Goal: Check status: Check status

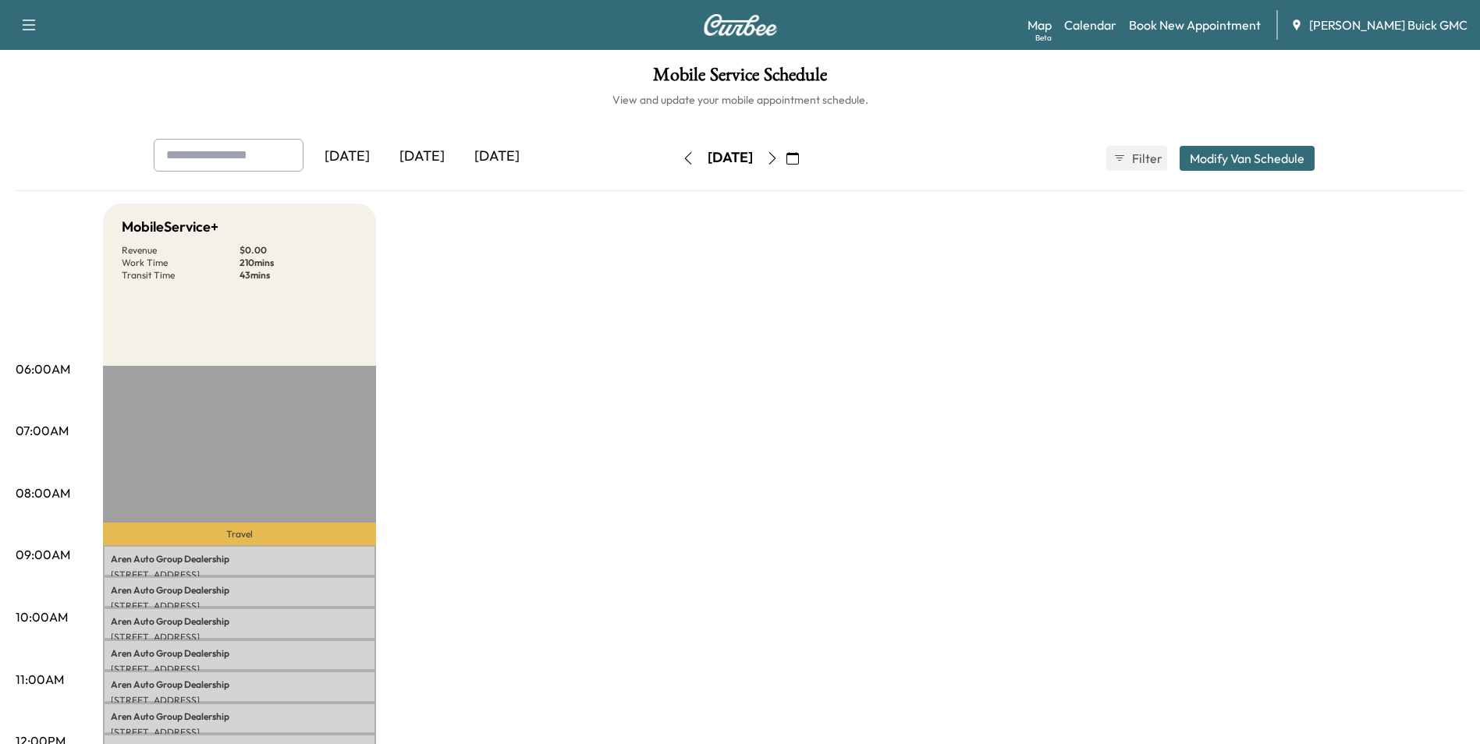
click at [684, 158] on icon "button" at bounding box center [687, 158] width 7 height 12
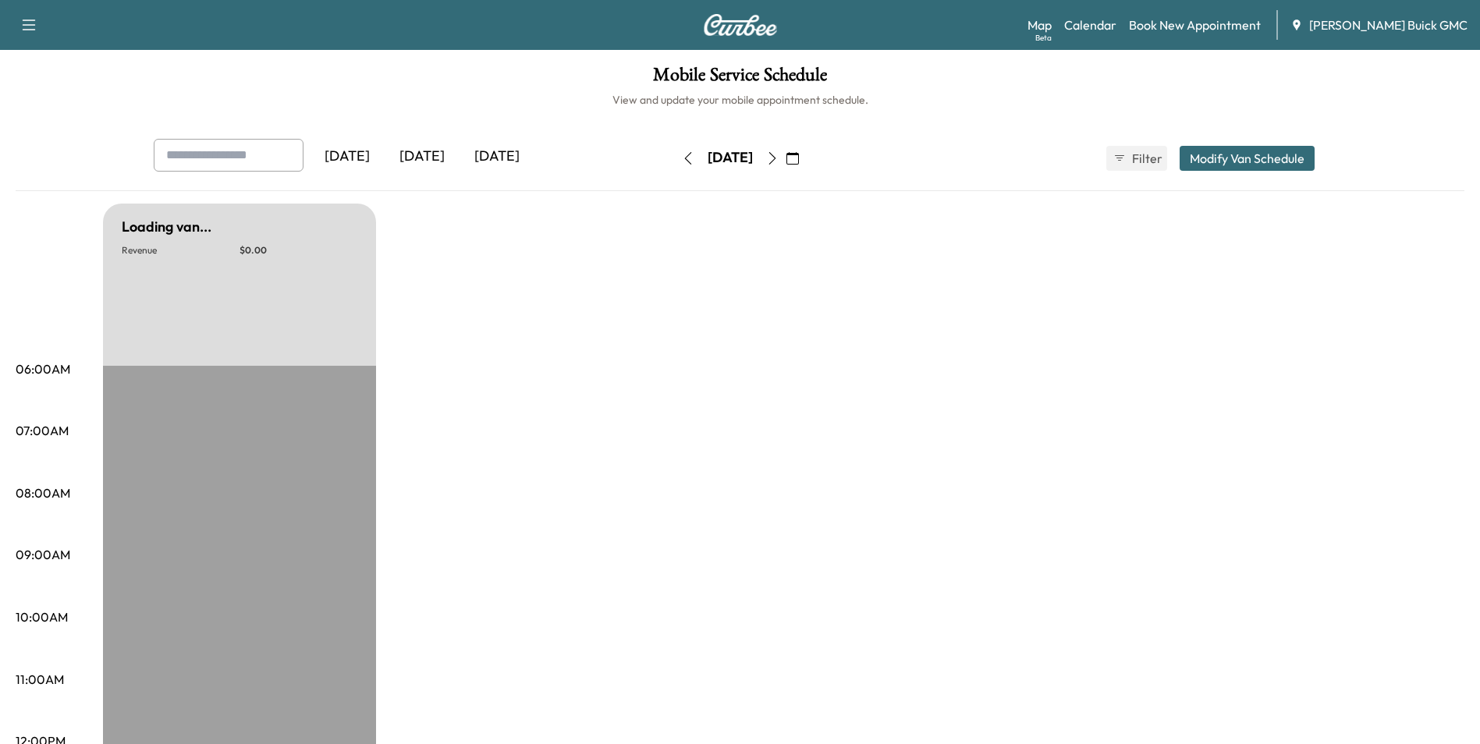
click at [682, 158] on icon "button" at bounding box center [688, 158] width 12 height 12
click at [682, 156] on icon "button" at bounding box center [688, 158] width 12 height 12
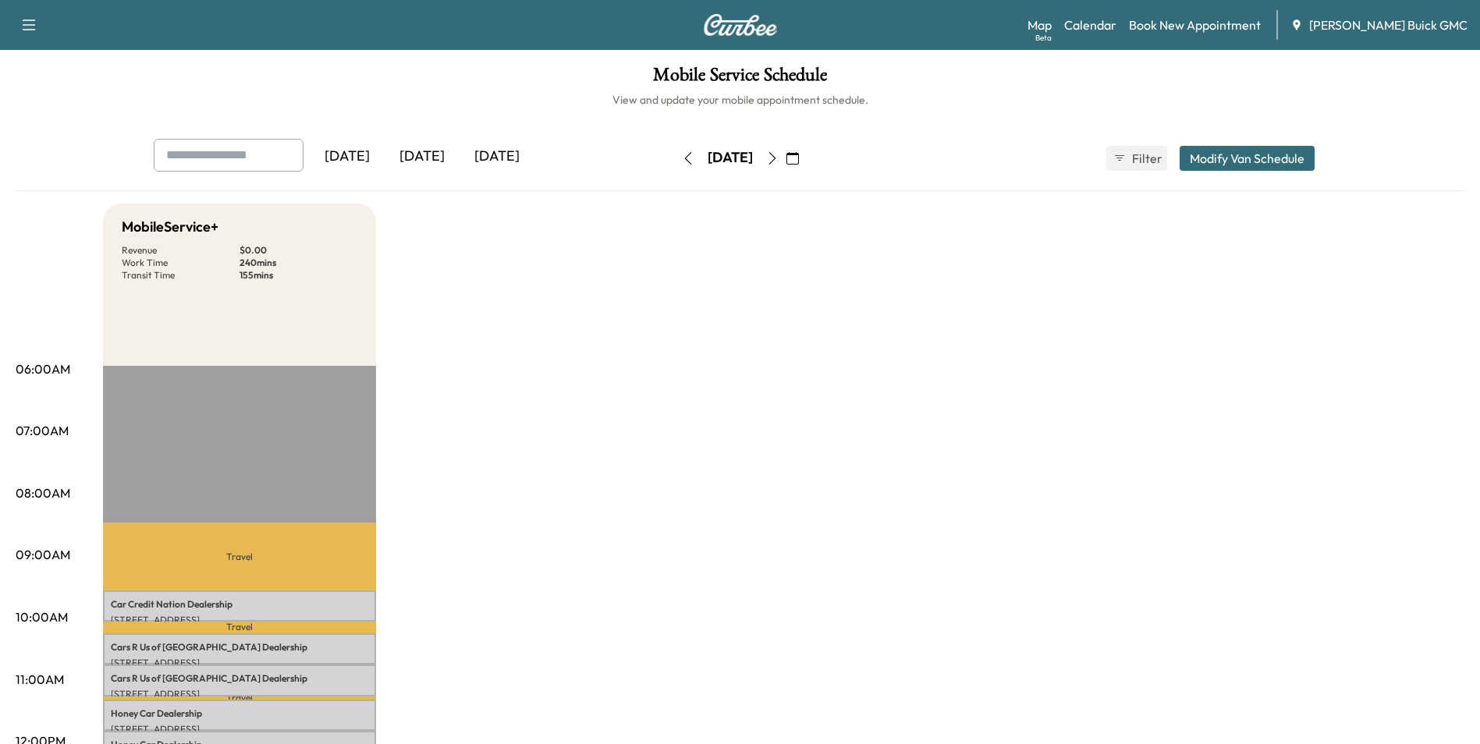
click at [684, 157] on icon "button" at bounding box center [687, 158] width 7 height 12
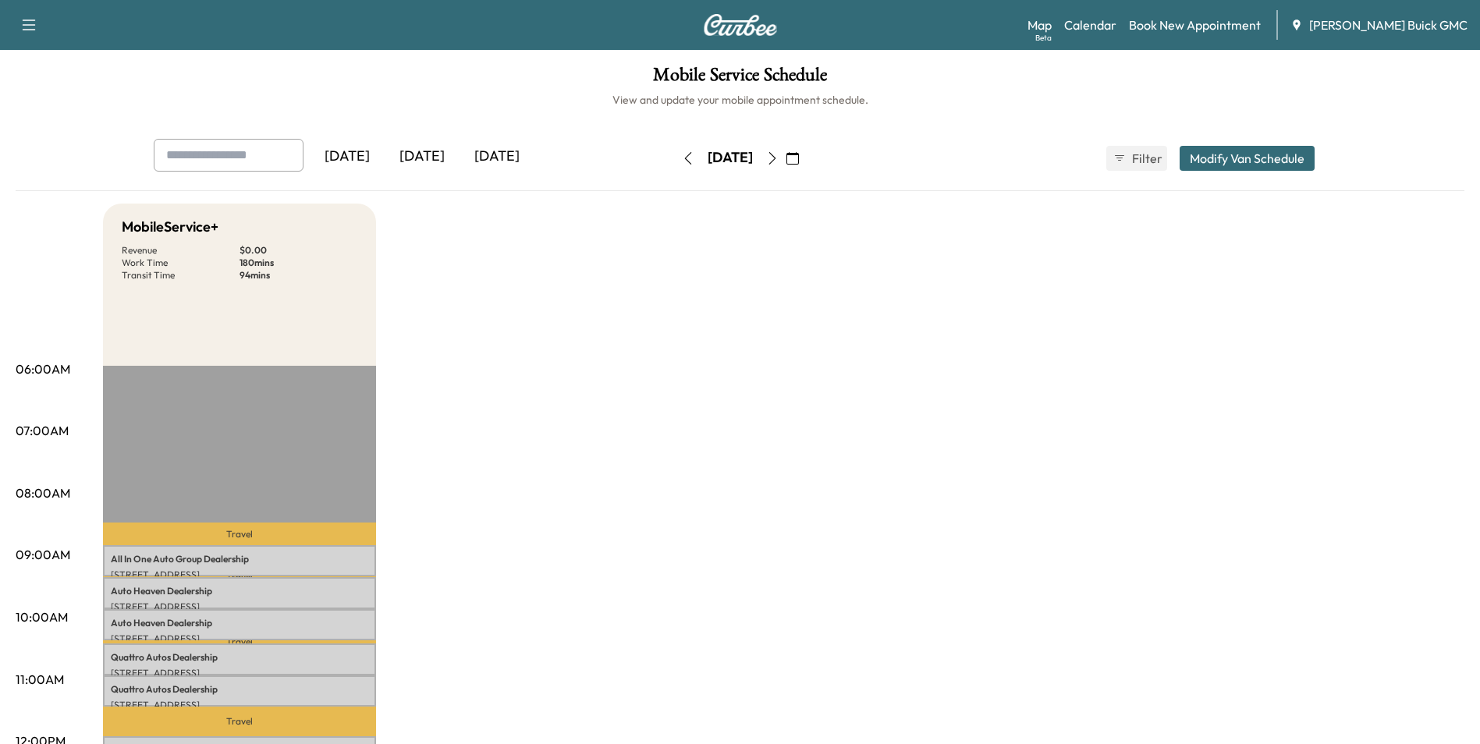
click at [779, 155] on icon "button" at bounding box center [772, 158] width 12 height 12
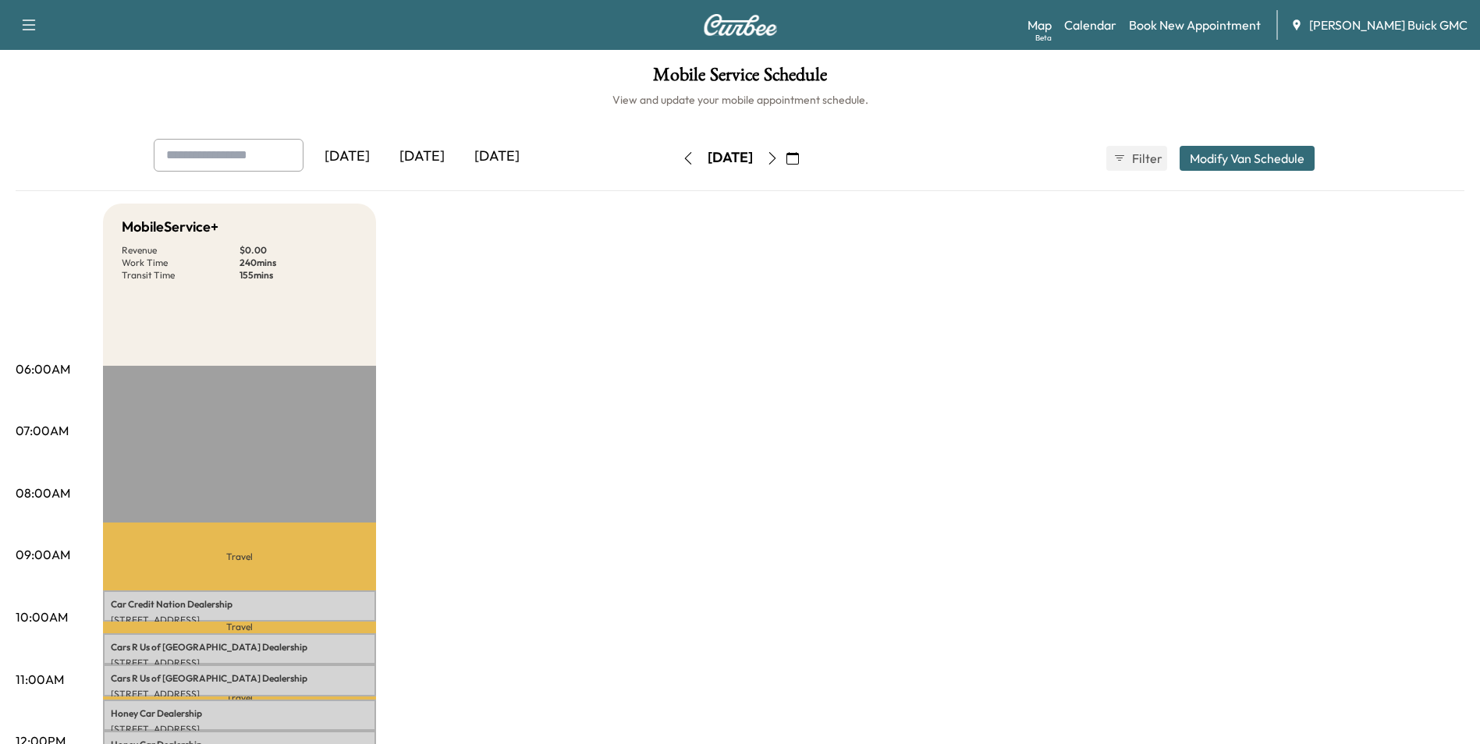
click at [779, 156] on icon "button" at bounding box center [772, 158] width 12 height 12
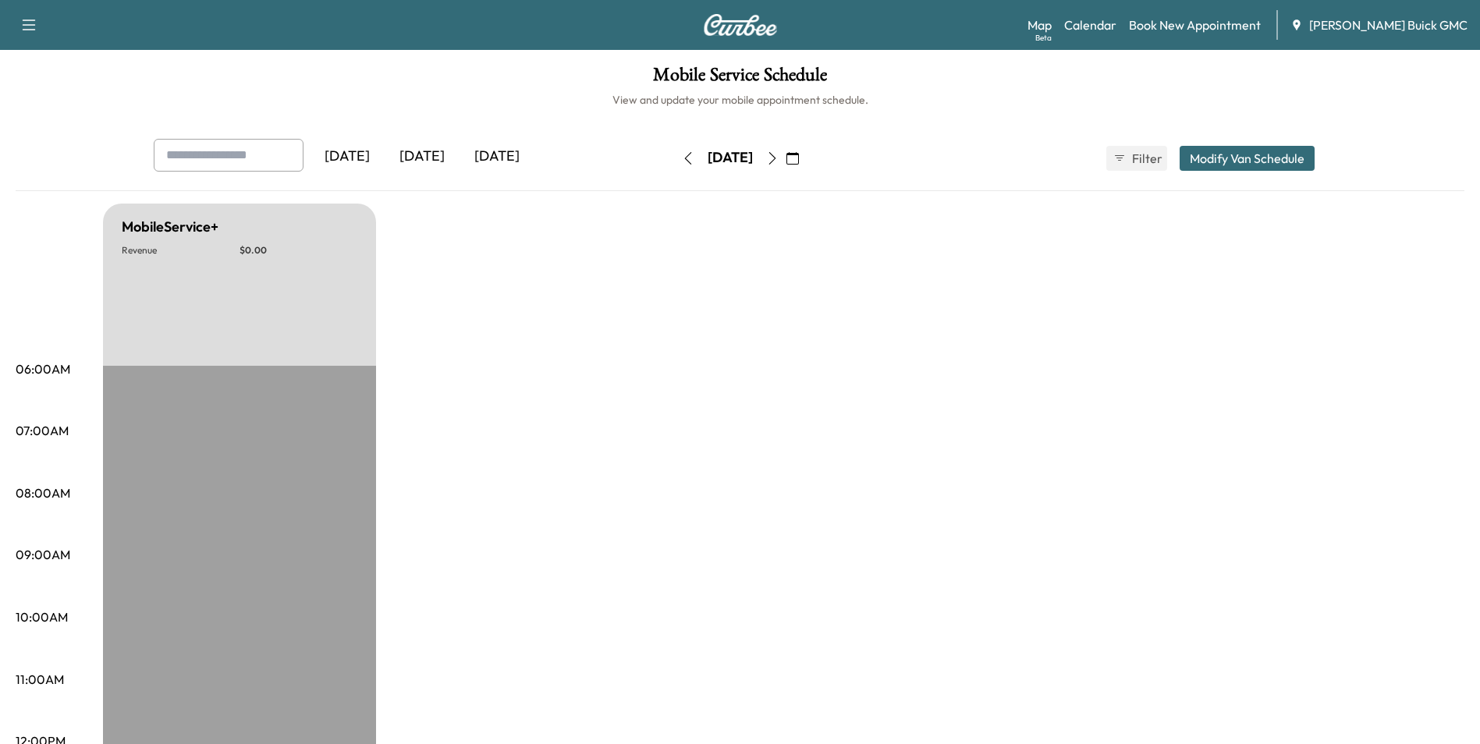
click at [779, 154] on icon "button" at bounding box center [772, 158] width 12 height 12
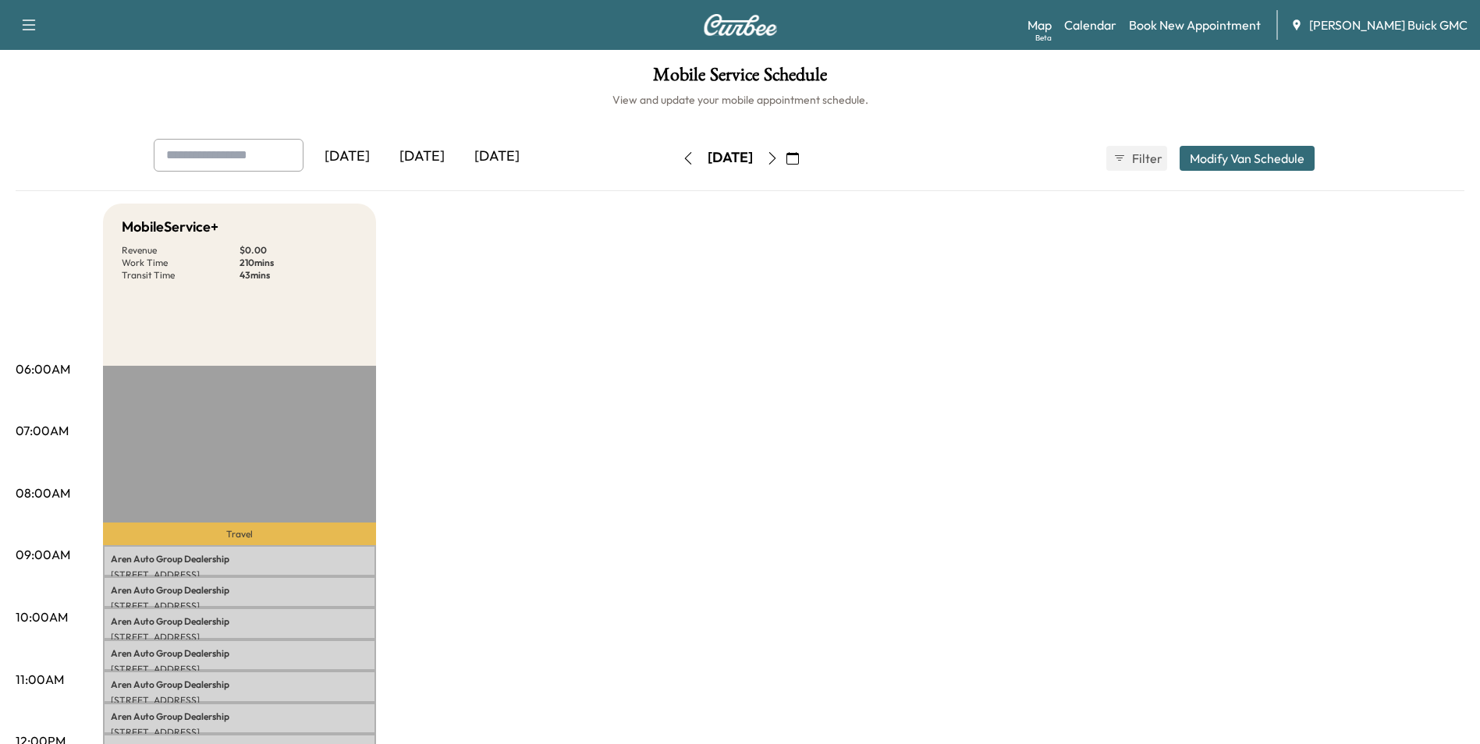
click at [776, 155] on icon "button" at bounding box center [772, 158] width 7 height 12
